Goal: Communication & Community: Answer question/provide support

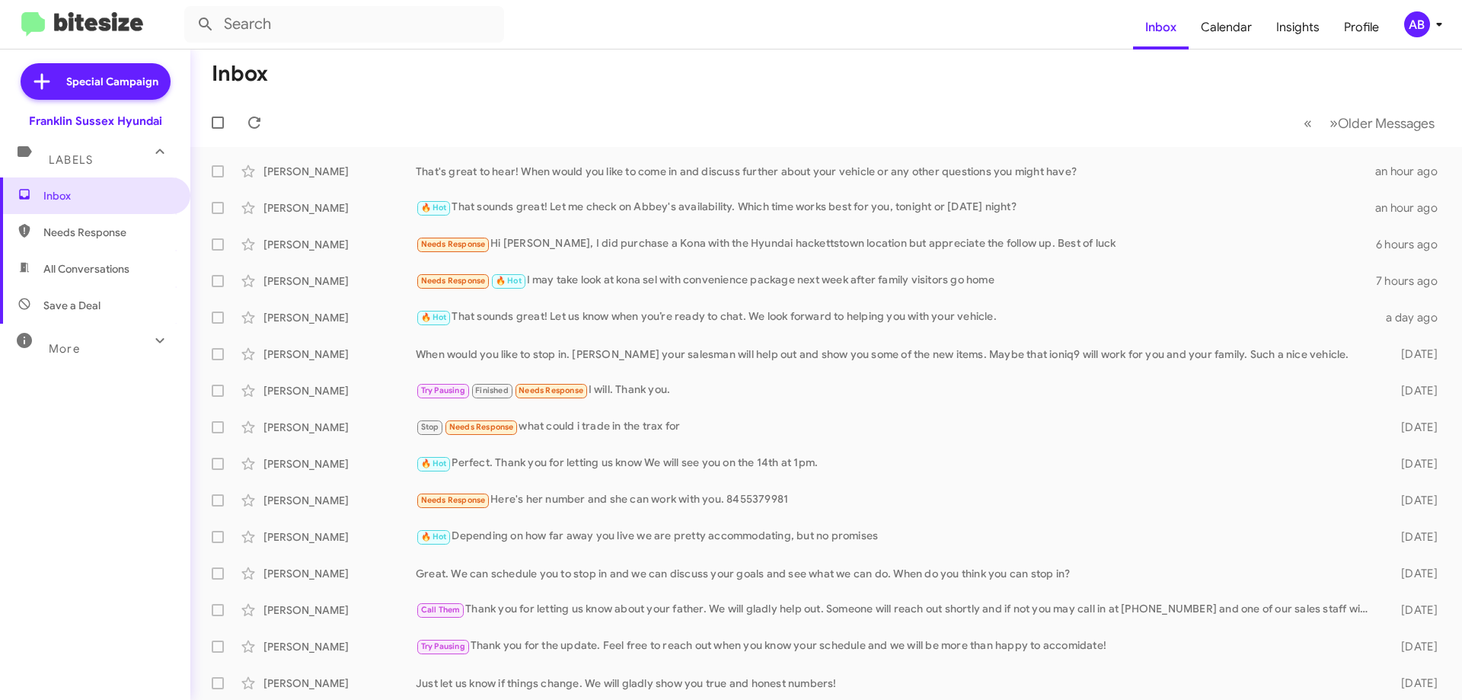
click at [388, 212] on div "[PERSON_NAME]" at bounding box center [340, 207] width 152 height 15
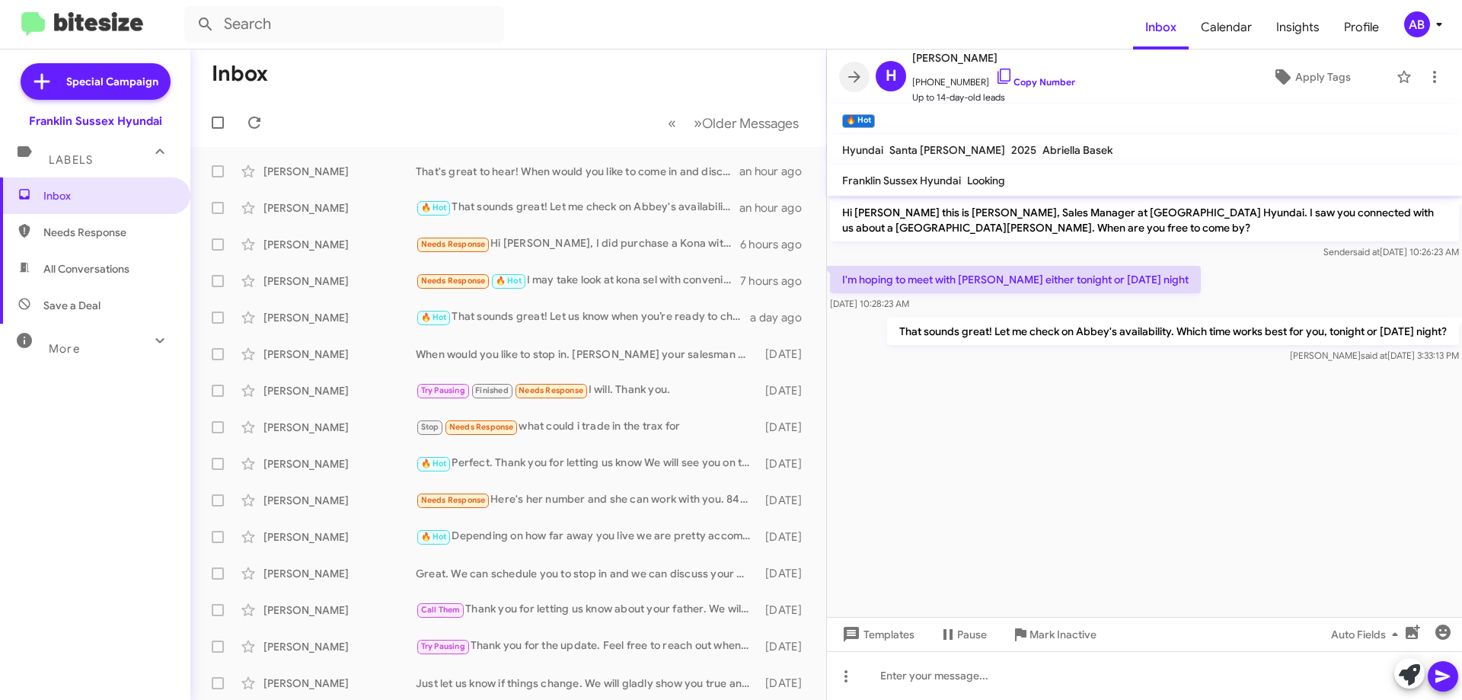
click at [853, 73] on icon at bounding box center [854, 77] width 18 height 18
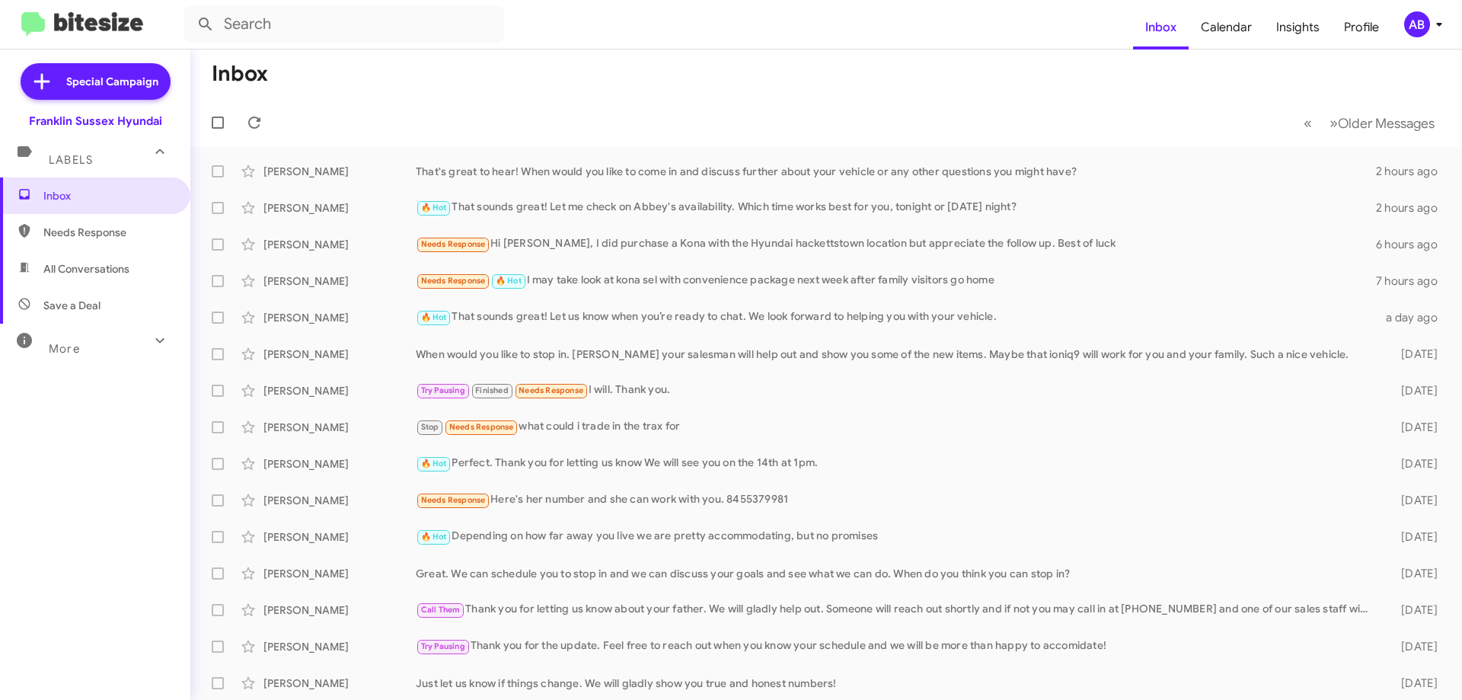
click at [884, 281] on div "Needs Response 🔥 Hot I may take look at kona sel with convenience package next …" at bounding box center [896, 281] width 960 height 18
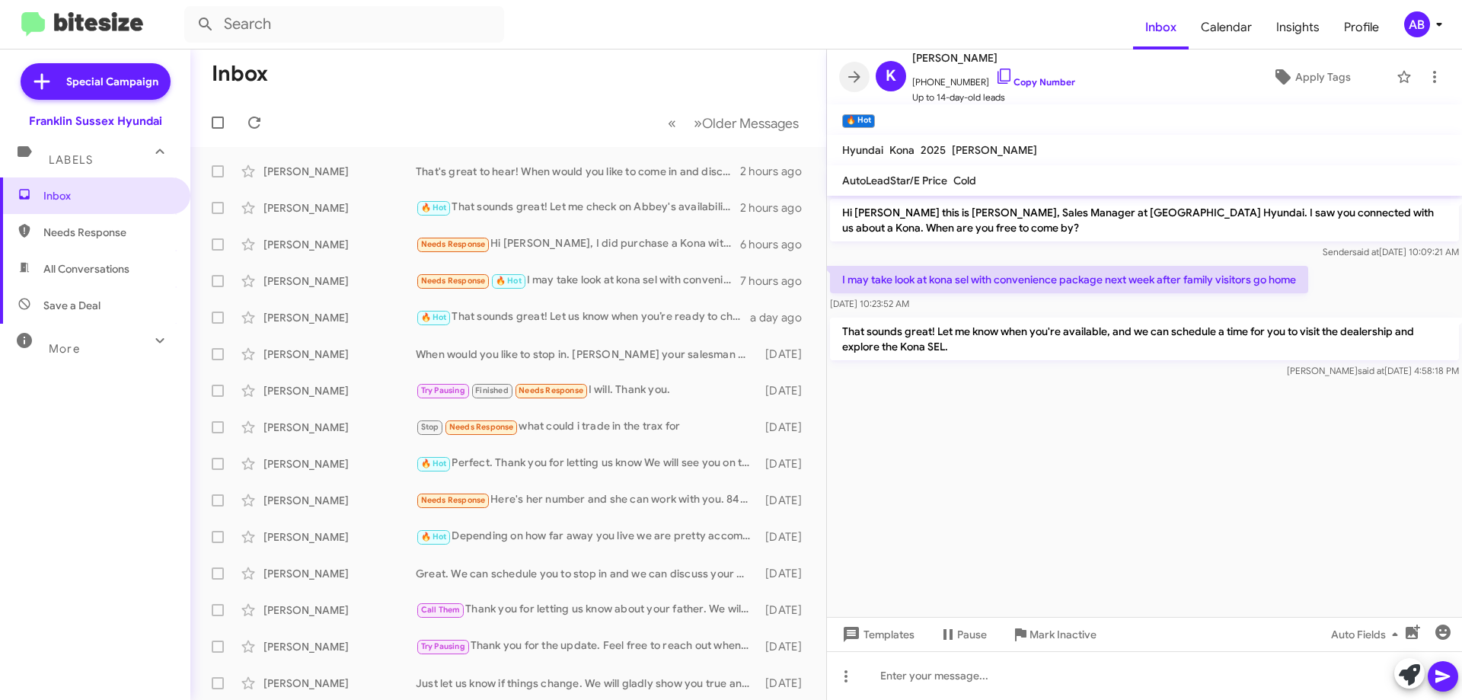
click at [862, 74] on icon at bounding box center [854, 77] width 18 height 18
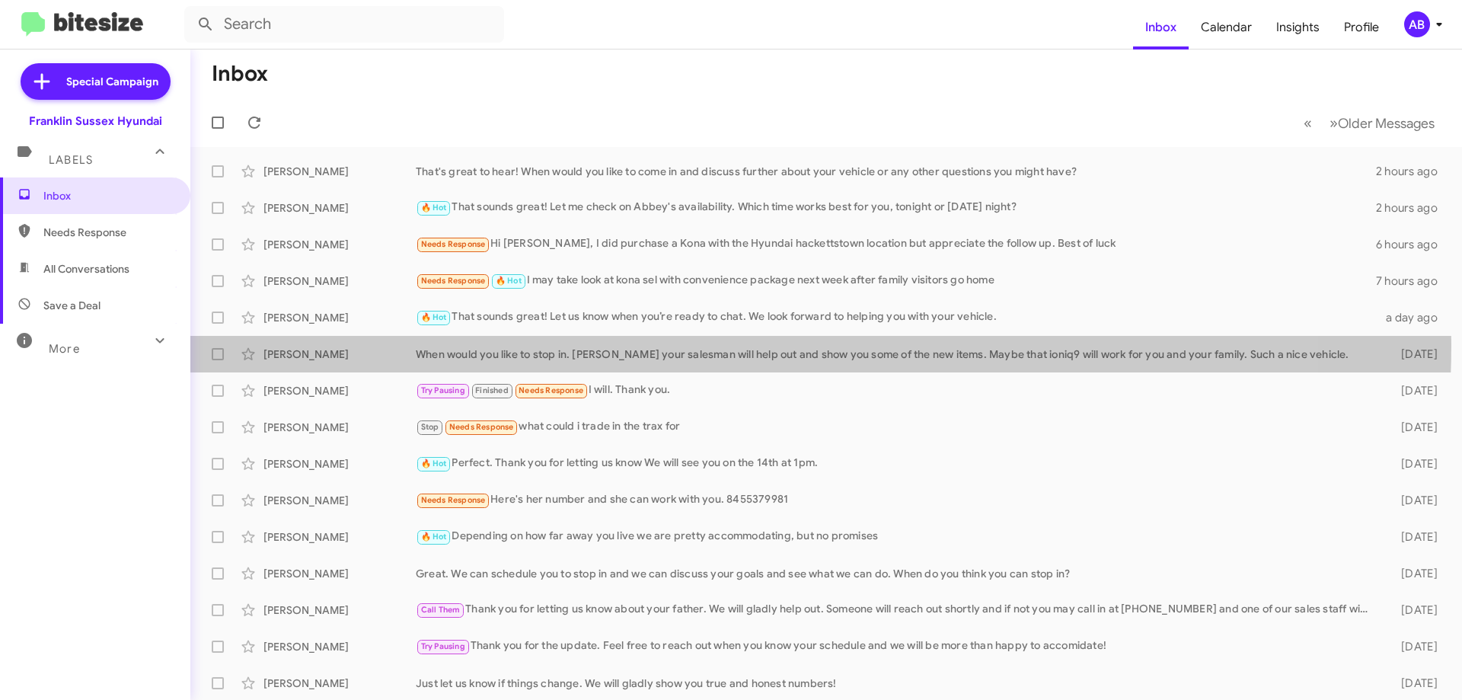
click at [708, 345] on div "Aayush Agrawal When would you like to stop in. Chris your salesman will help ou…" at bounding box center [827, 354] width 1248 height 30
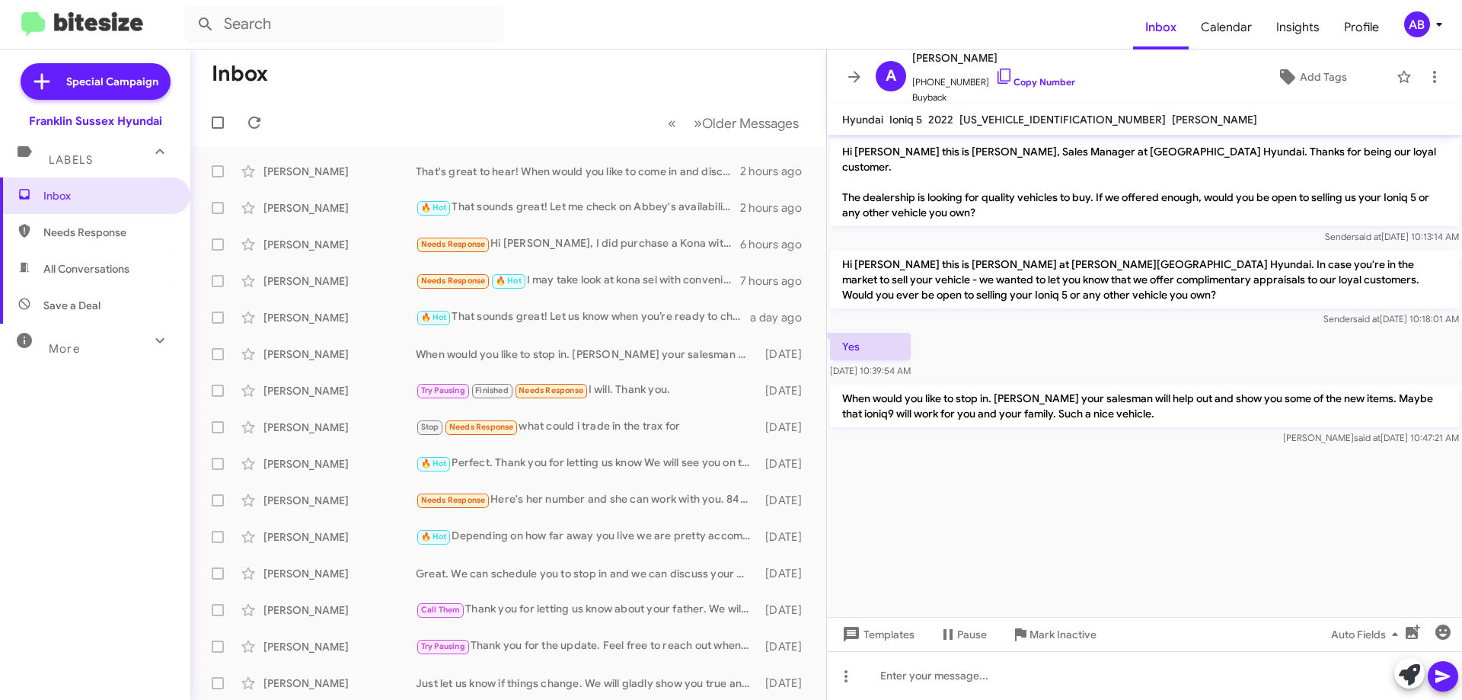
click at [850, 87] on button at bounding box center [854, 77] width 30 height 30
